Goal: Transaction & Acquisition: Purchase product/service

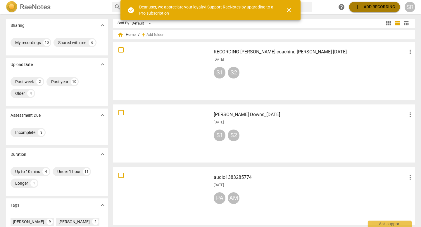
click at [373, 6] on span "add Add recording" at bounding box center [375, 7] width 42 height 7
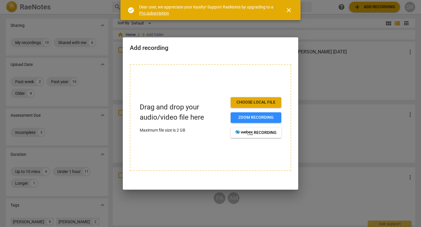
click at [289, 9] on span "close" at bounding box center [288, 10] width 7 height 7
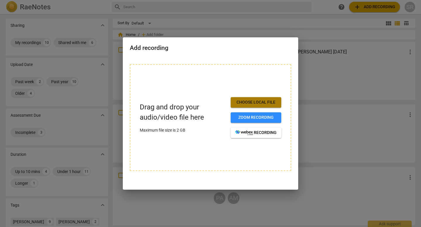
click at [262, 100] on span "Choose local file" at bounding box center [255, 103] width 41 height 6
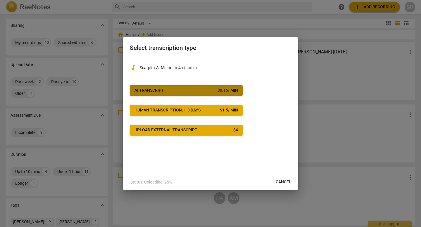
click at [218, 91] on div "$ 0.15 / min" at bounding box center [228, 91] width 20 height 6
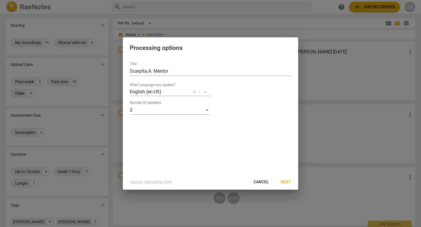
click at [288, 182] on span "Next" at bounding box center [286, 183] width 11 height 6
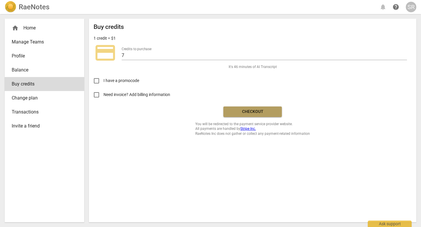
click at [253, 109] on span "Checkout" at bounding box center [252, 112] width 49 height 6
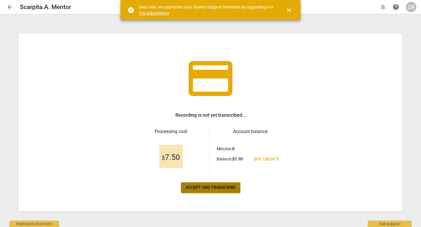
click at [219, 187] on span "Accept and transcribe" at bounding box center [211, 188] width 50 height 6
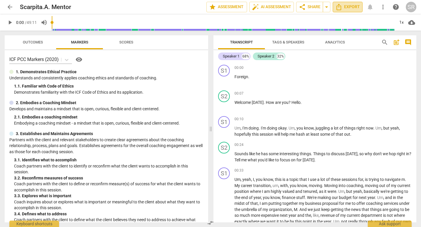
click at [352, 5] on span "Export" at bounding box center [347, 7] width 25 height 7
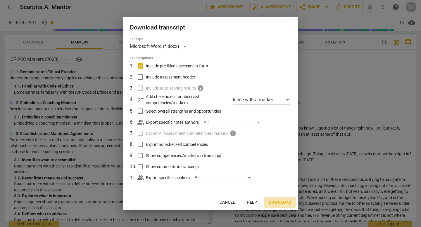
click at [279, 203] on span "Download" at bounding box center [280, 203] width 23 height 6
